Goal: Information Seeking & Learning: Learn about a topic

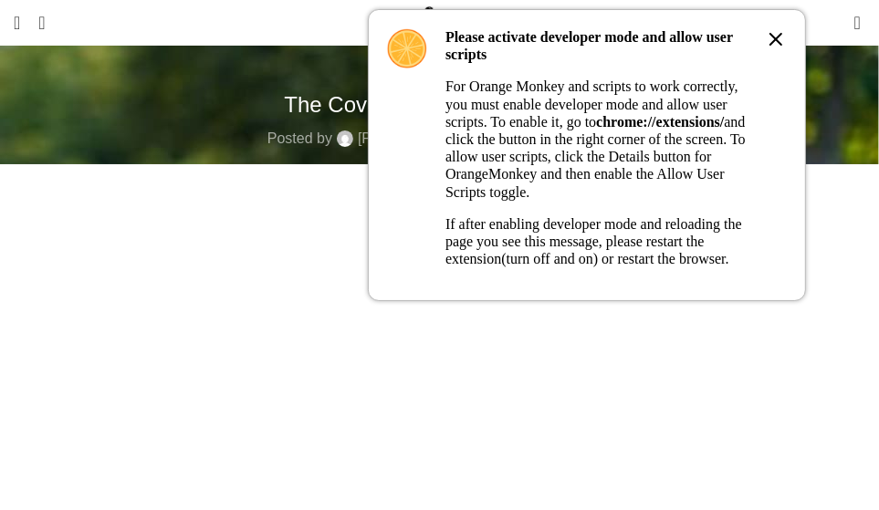
click at [775, 43] on icon at bounding box center [776, 39] width 22 height 22
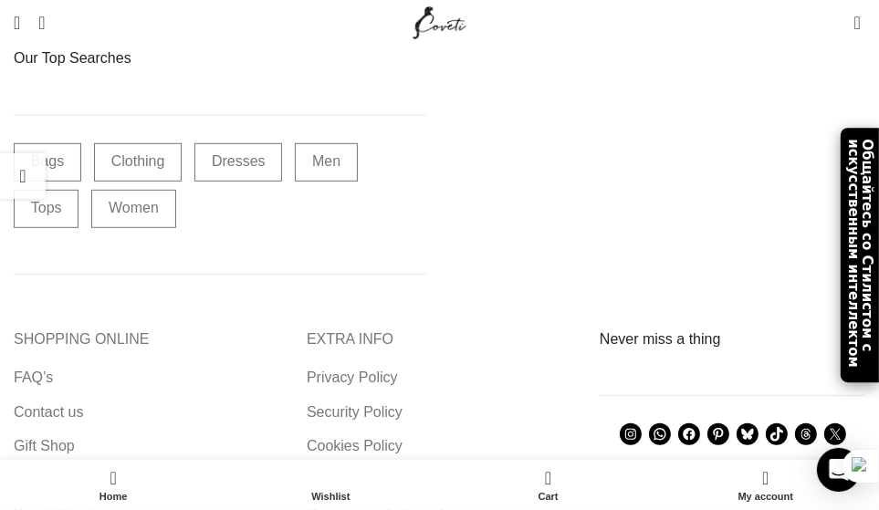
scroll to position [5018, 0]
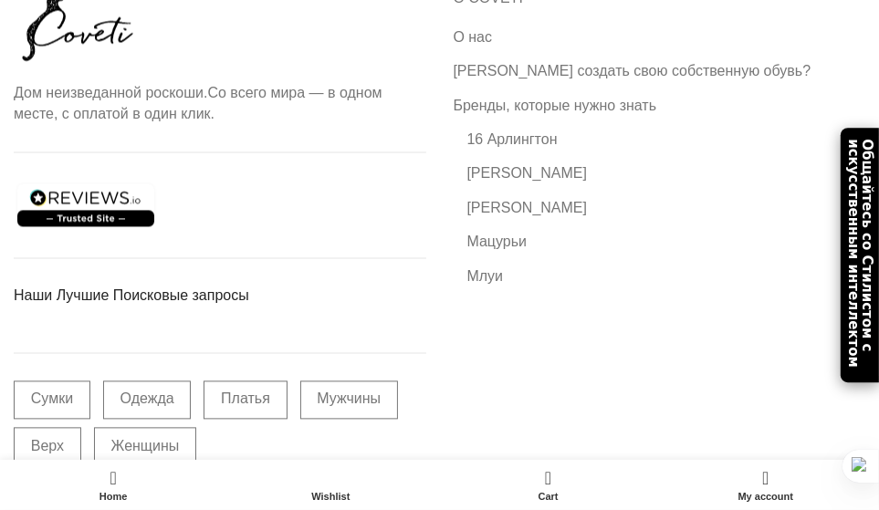
scroll to position [2261, 0]
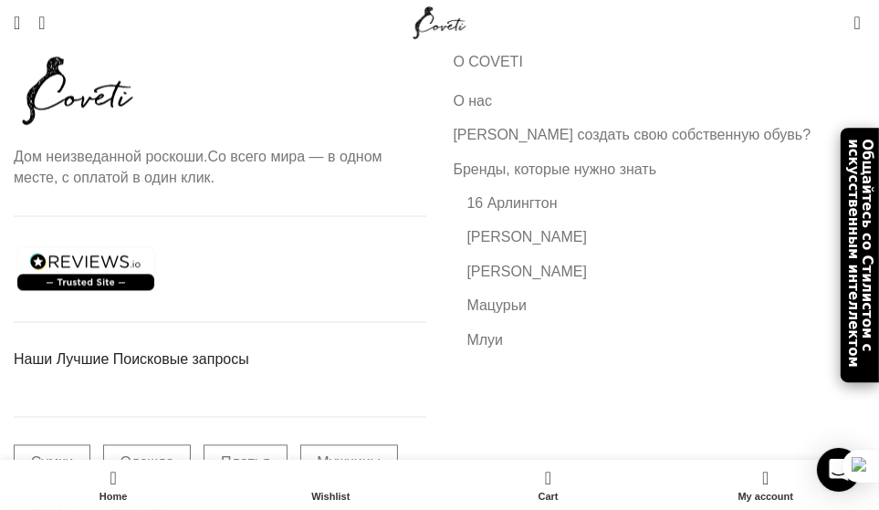
drag, startPoint x: 540, startPoint y: 171, endPoint x: 732, endPoint y: 118, distance: 198.8
click at [529, 172] on div "О COVETI О нас Хотите создать свою собственную обувь? Бренды, которые нужно зна…" at bounding box center [659, 327] width 412 height 550
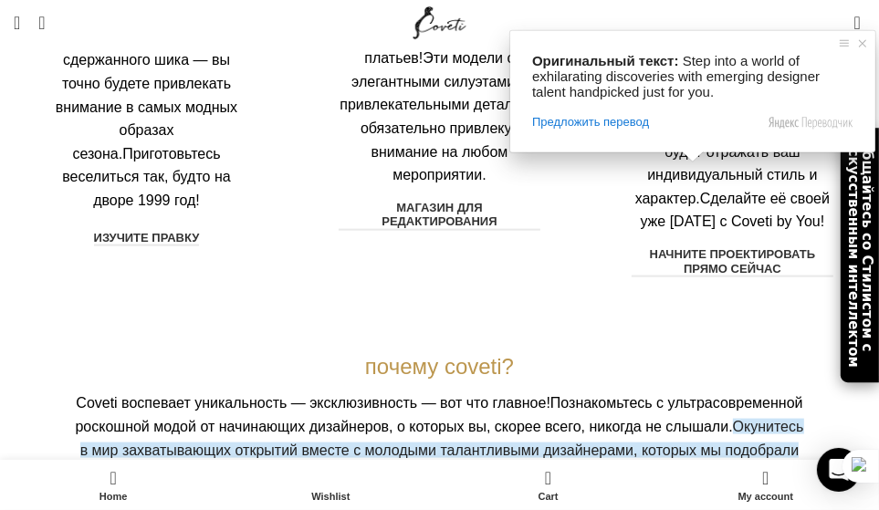
scroll to position [1498, 0]
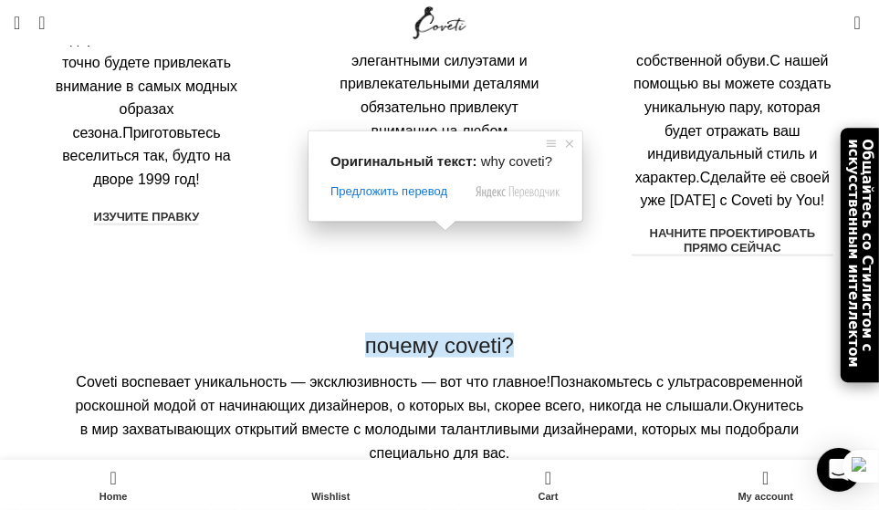
click at [445, 333] on ya-tr-span "почему coveti?" at bounding box center [439, 345] width 149 height 25
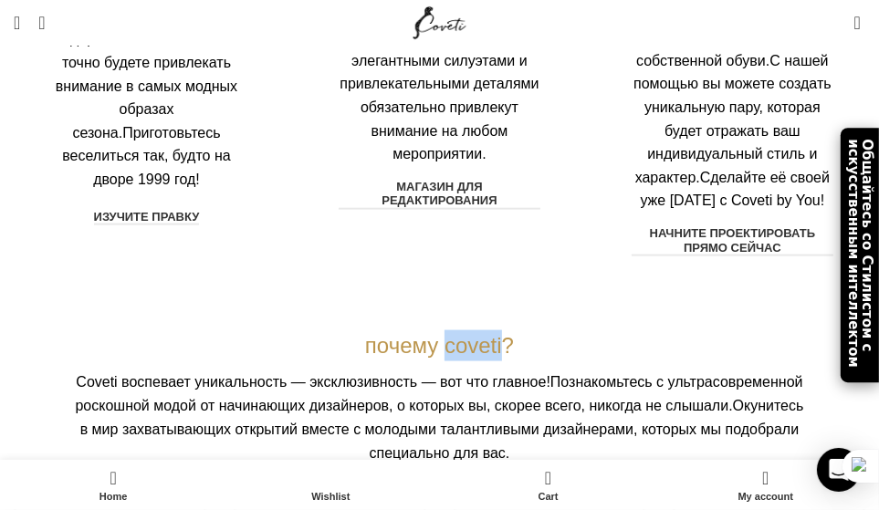
drag, startPoint x: 448, startPoint y: 109, endPoint x: 504, endPoint y: 100, distance: 56.3
click at [504, 333] on ya-tr-span "почему coveti?" at bounding box center [439, 345] width 149 height 25
drag, startPoint x: 463, startPoint y: 112, endPoint x: 458, endPoint y: 123, distance: 12.2
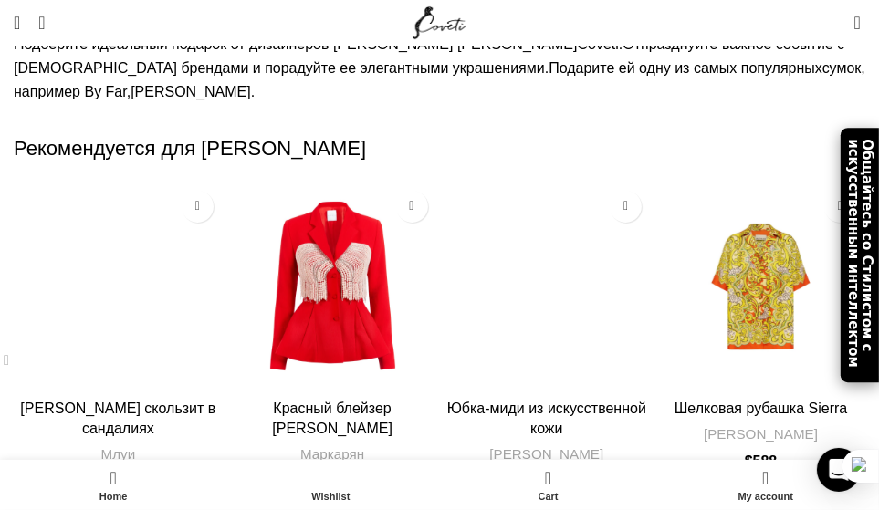
scroll to position [0, 0]
